Goal: Find specific page/section

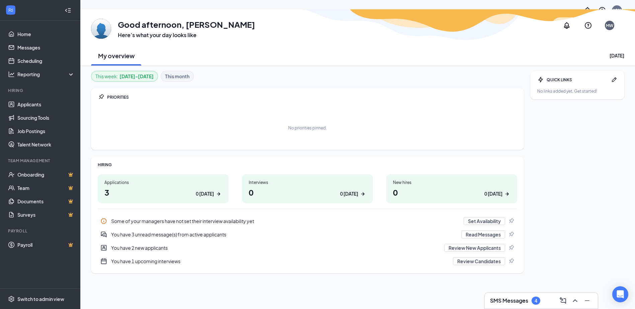
scroll to position [21, 0]
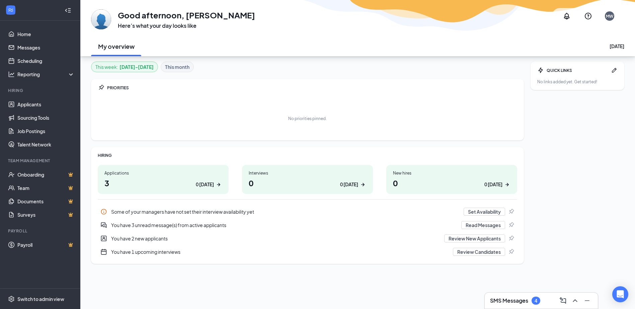
click at [184, 177] on div "Applications 3 0 today" at bounding box center [163, 179] width 131 height 29
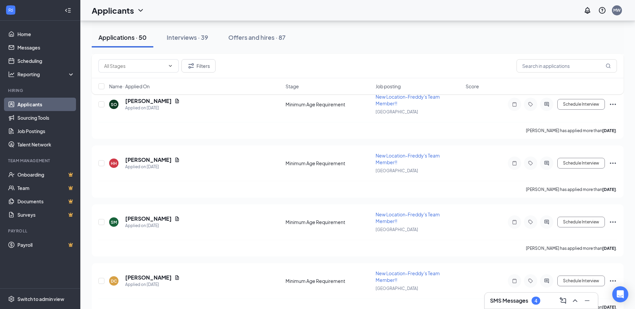
scroll to position [166, 0]
